Goal: Task Accomplishment & Management: Use online tool/utility

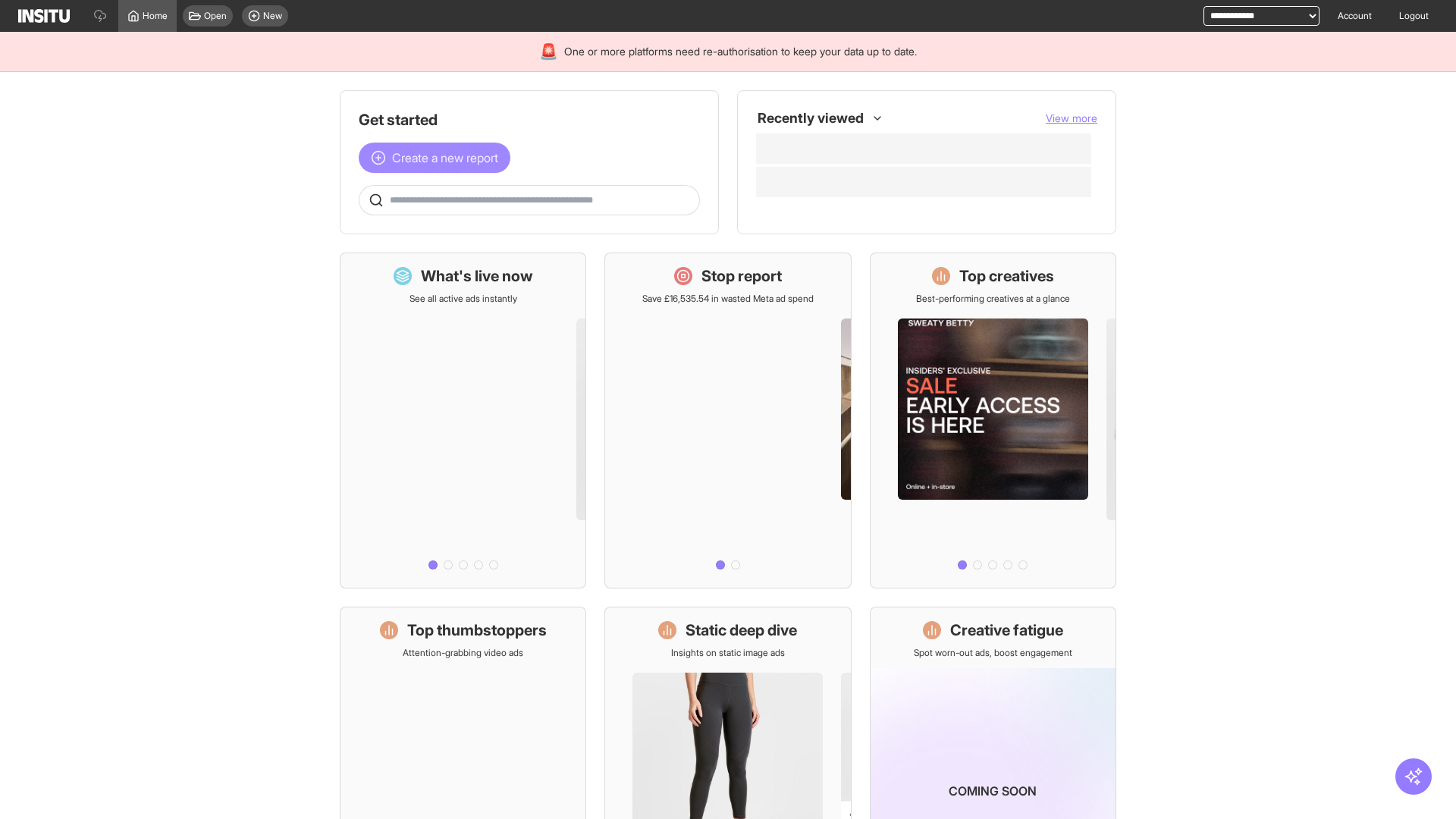
click at [439, 157] on span "Create a new report" at bounding box center [444, 157] width 106 height 18
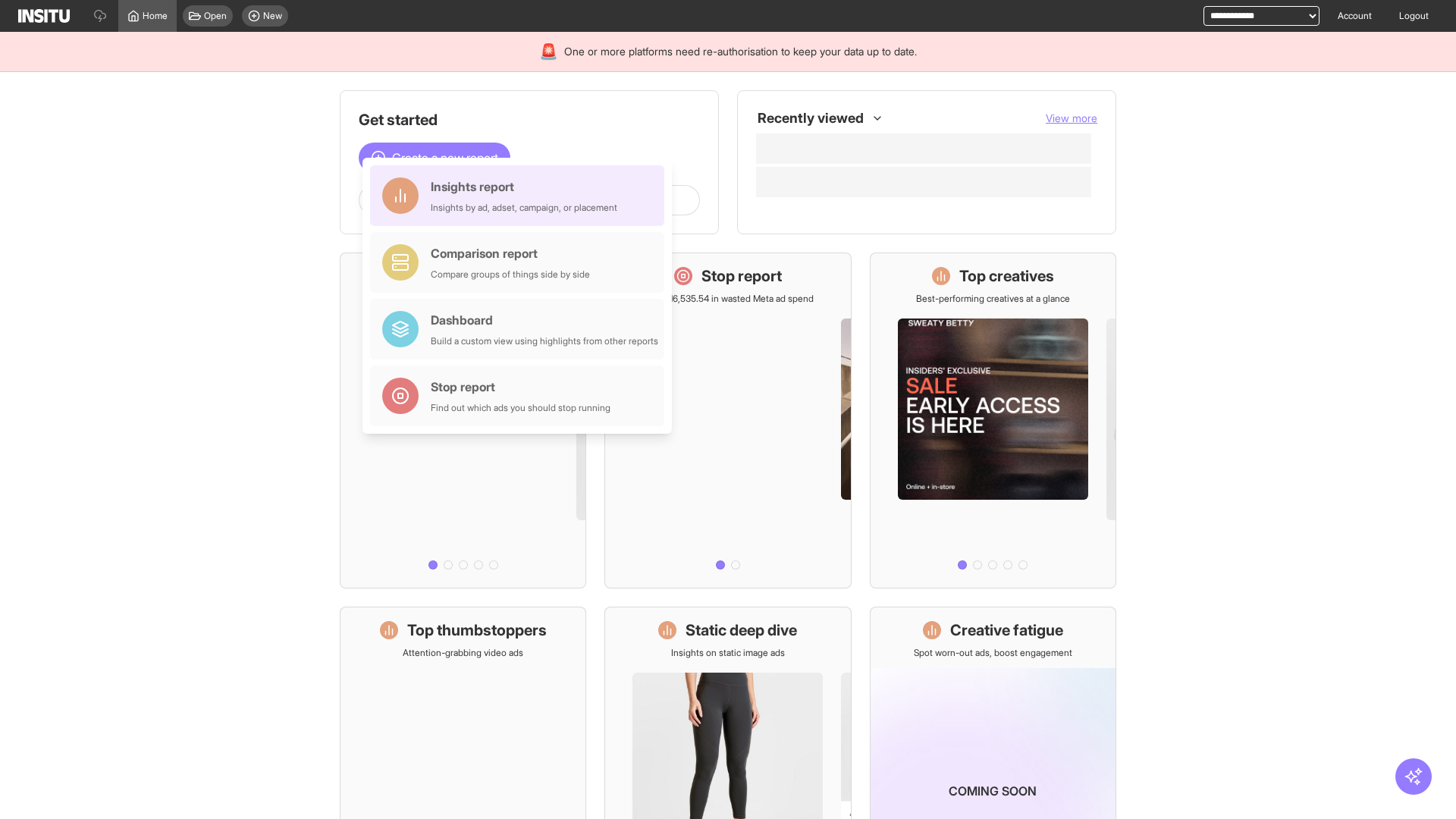
click at [521, 195] on div "Insights report Insights by ad, adset, campaign, or placement" at bounding box center [524, 195] width 187 height 36
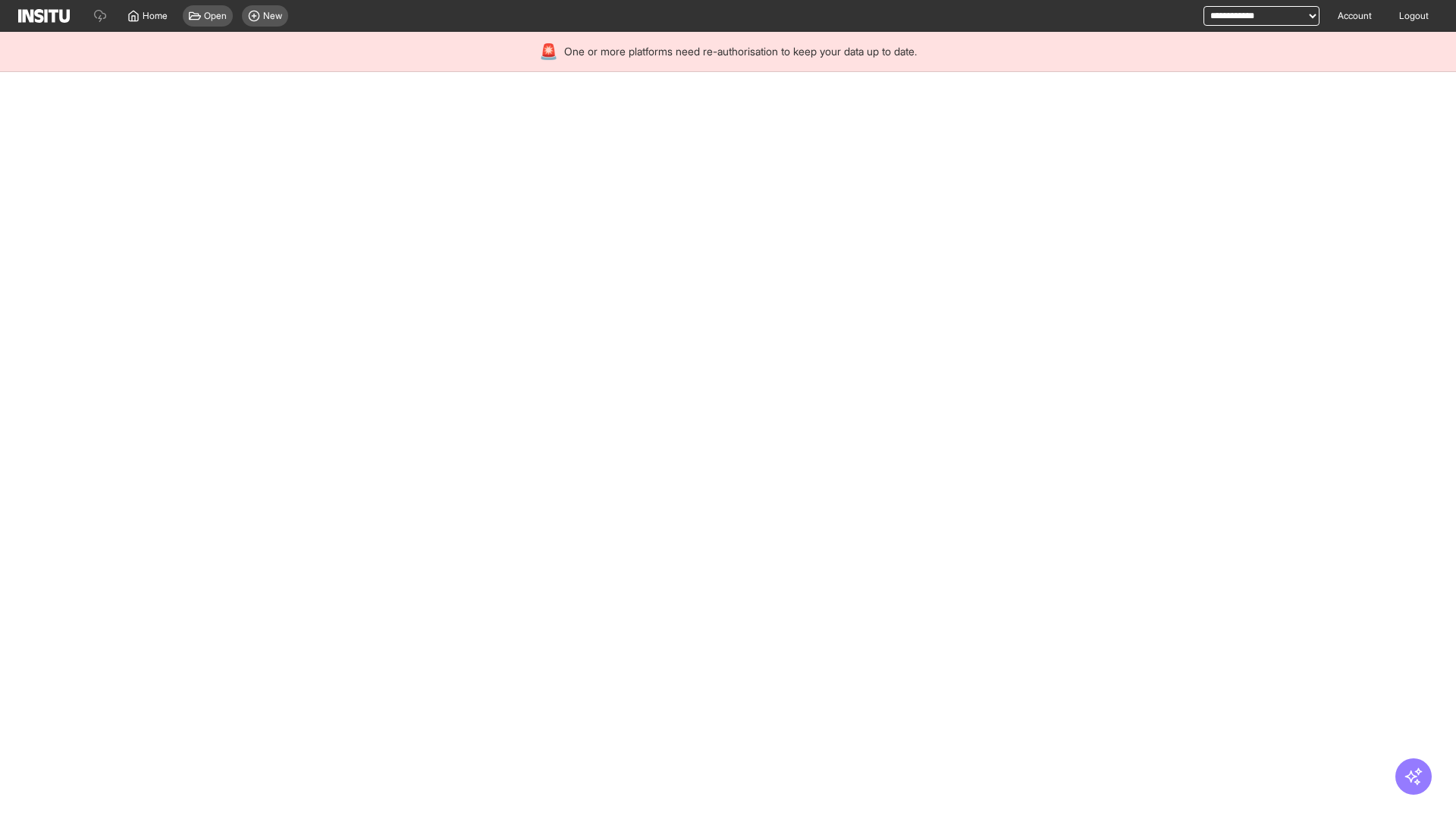
select select "**"
